Goal: Browse casually

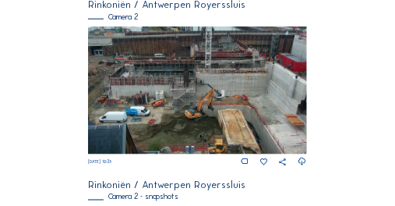
scroll to position [332, 0]
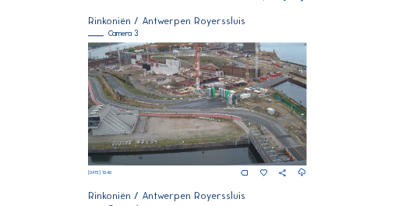
scroll to position [675, 0]
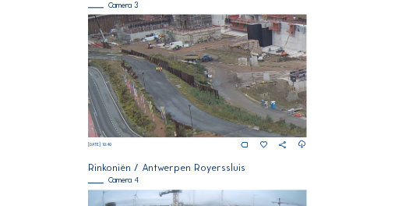
drag, startPoint x: 97, startPoint y: 43, endPoint x: 155, endPoint y: 48, distance: 58.7
click at [155, 48] on img at bounding box center [197, 75] width 218 height 123
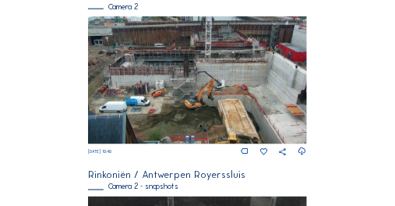
scroll to position [312, 0]
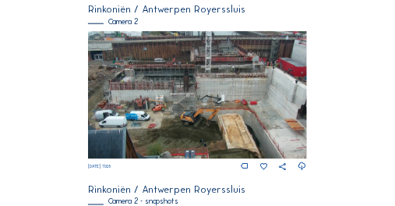
scroll to position [271, 0]
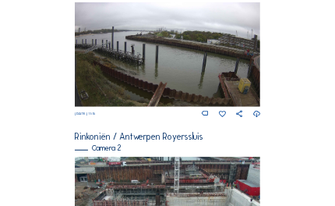
scroll to position [296, 0]
